Goal: Navigation & Orientation: Go to known website

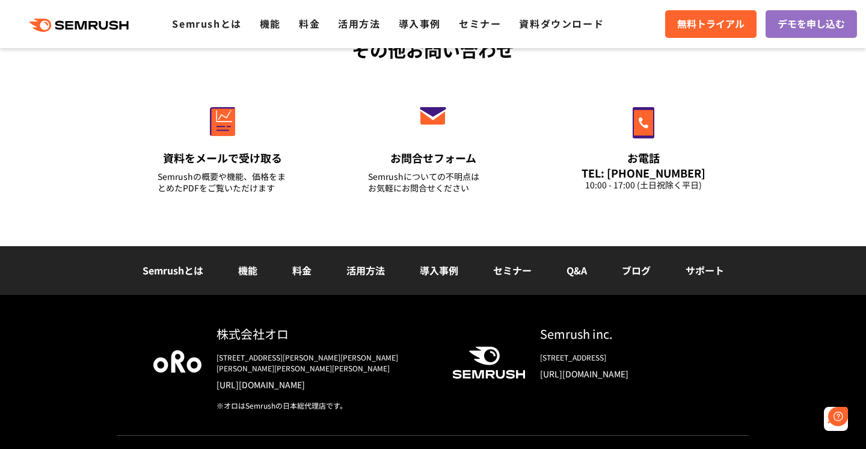
scroll to position [4308, 0]
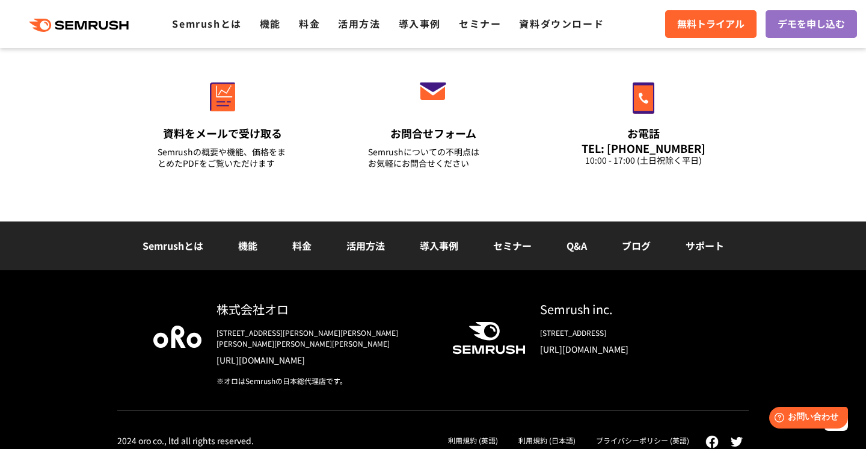
click at [106, 20] on icon ".cls {fill: #FF642D;}" at bounding box center [80, 25] width 136 height 13
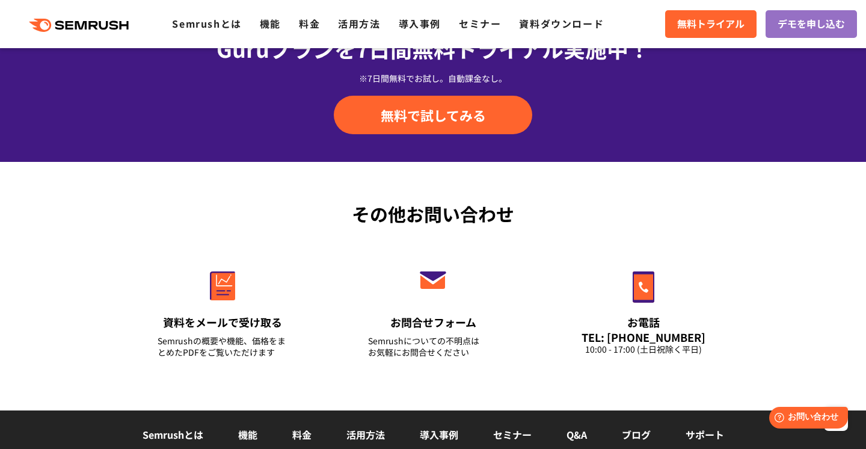
scroll to position [4308, 0]
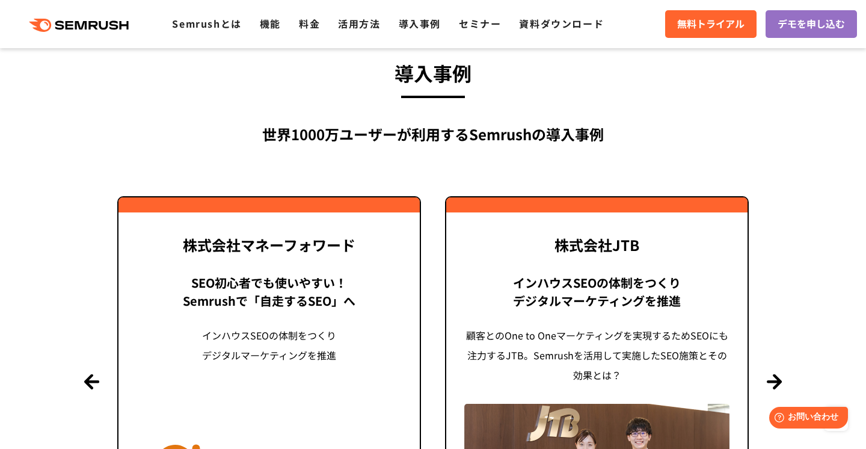
scroll to position [2946, 0]
